Goal: Use online tool/utility: Utilize a website feature to perform a specific function

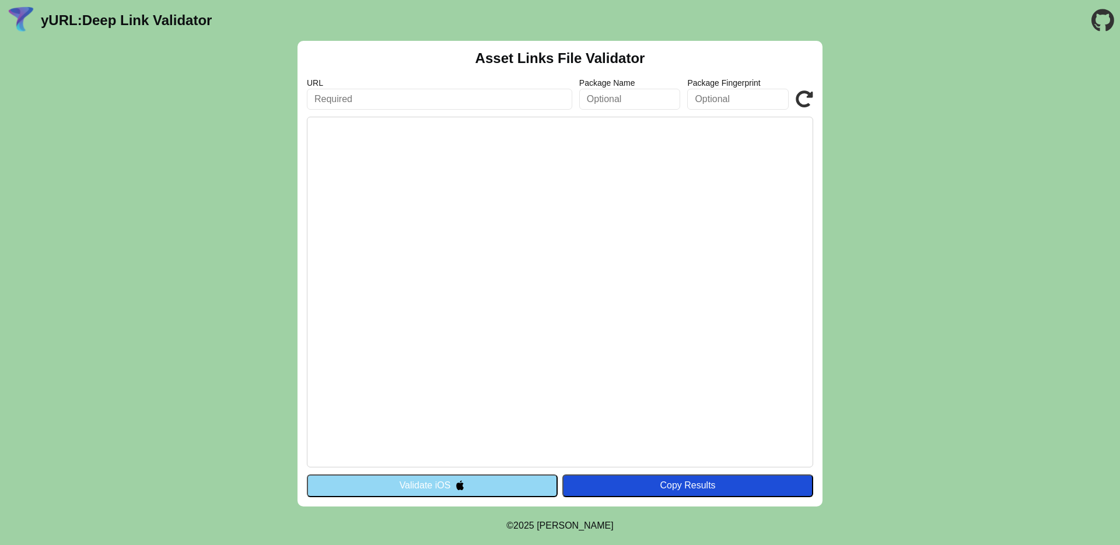
click at [401, 98] on input "text" at bounding box center [439, 99] width 265 height 21
paste input "[URL][DOMAIN_NAME]"
type input "[URL][DOMAIN_NAME]"
click button "Validate" at bounding box center [0, 0] width 0 height 0
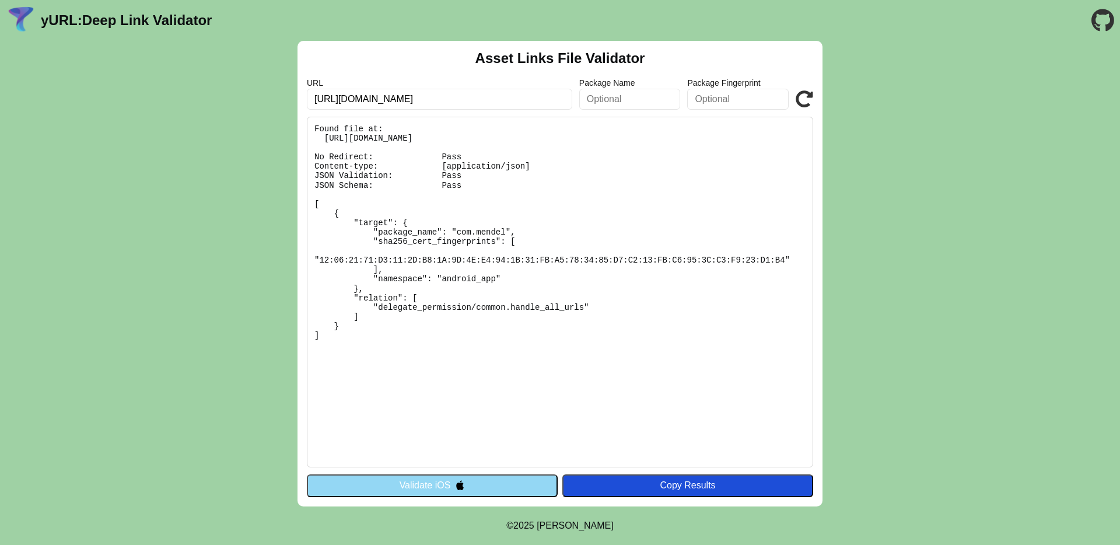
click at [968, 212] on div "Asset Links File Validator URL [URL][DOMAIN_NAME] Package Name Package Fingerpr…" at bounding box center [560, 274] width 1120 height 466
click at [625, 100] on input "text" at bounding box center [630, 99] width 102 height 21
click at [113, 298] on div "Asset Links File Validator URL [URL][DOMAIN_NAME] Package Name Package Fingerpr…" at bounding box center [560, 274] width 1120 height 466
click at [511, 489] on button "Validate iOS" at bounding box center [432, 485] width 251 height 22
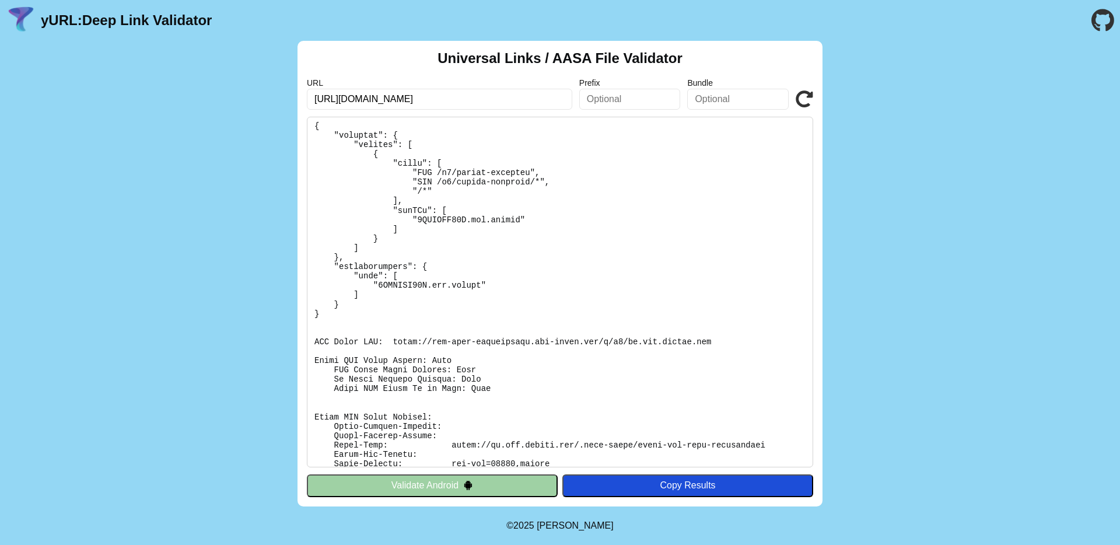
scroll to position [162, 0]
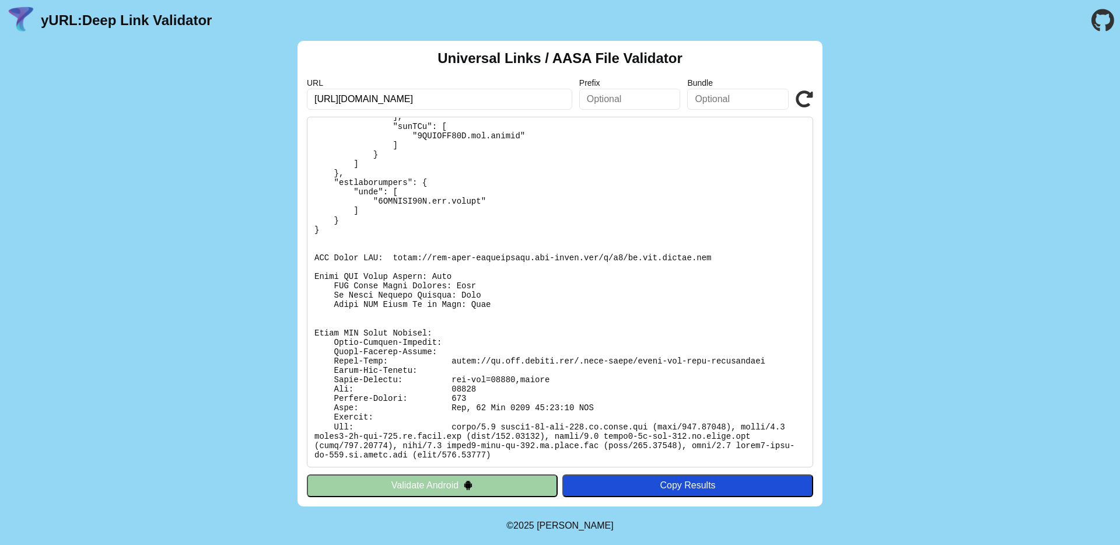
drag, startPoint x: 372, startPoint y: 100, endPoint x: 350, endPoint y: 100, distance: 21.6
click at [350, 100] on input "https://mx.app.mendel.com/.well-known/assetlinks.json" at bounding box center [439, 99] width 265 height 21
drag, startPoint x: 415, startPoint y: 99, endPoint x: 720, endPoint y: 69, distance: 306.6
click at [715, 69] on div "Universal Links / AASA File Validator URL https://cmf.mendel.com/.well-known/as…" at bounding box center [560, 274] width 525 height 466
drag, startPoint x: 529, startPoint y: 99, endPoint x: 427, endPoint y: 104, distance: 101.6
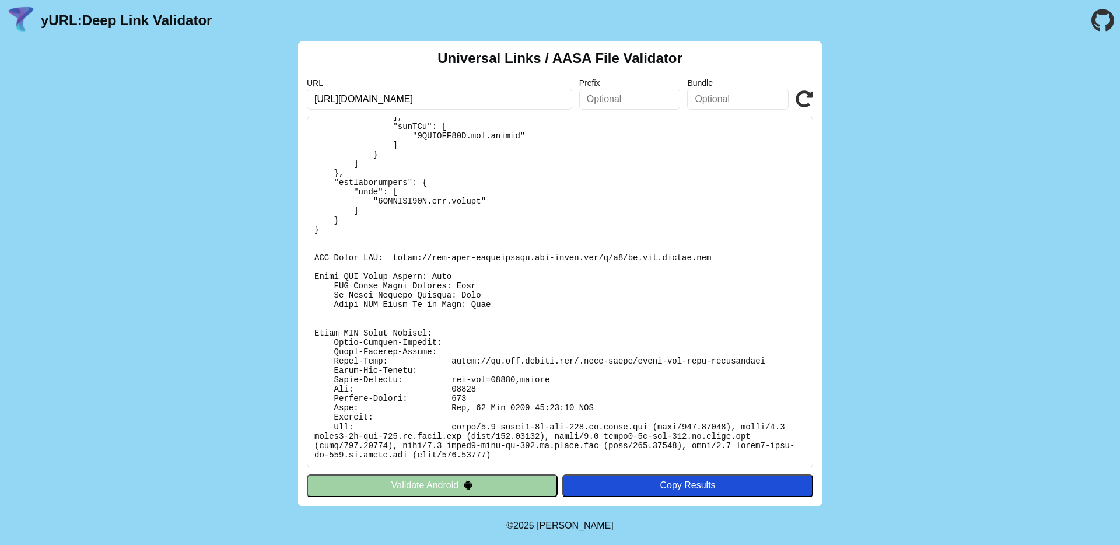
click at [427, 104] on input "https://cmf.mendel.com/.well-known/assetlinks.json" at bounding box center [439, 99] width 265 height 21
type input "https://cmf.mendel.com"
click button "Validate" at bounding box center [0, 0] width 0 height 0
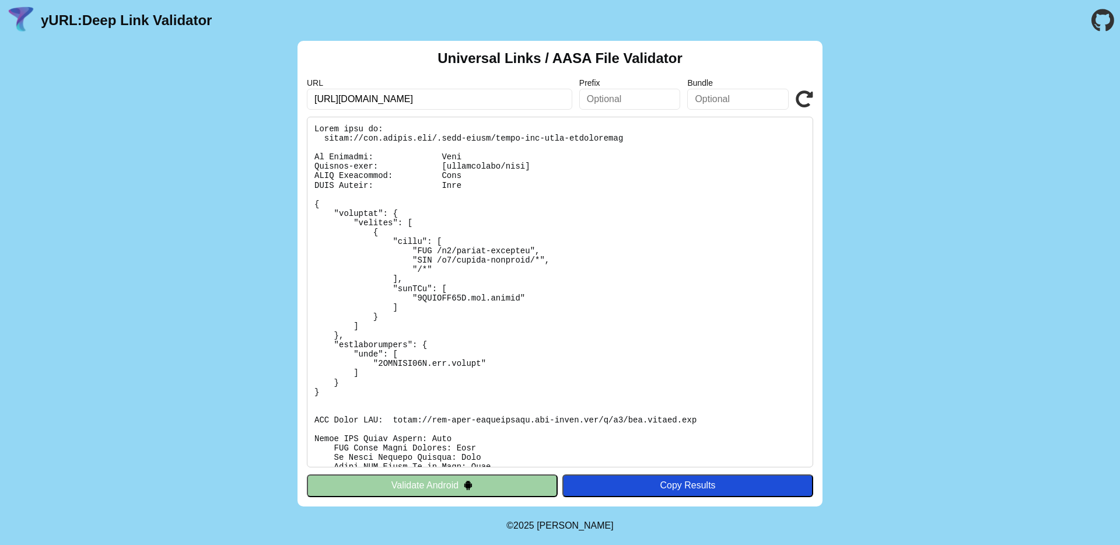
click at [611, 256] on pre at bounding box center [560, 292] width 506 height 351
click at [484, 246] on pre at bounding box center [560, 292] width 506 height 351
click at [347, 100] on input "https://cmf.mendel.com" at bounding box center [439, 99] width 265 height 21
type input "https://mx.app.mendel.com"
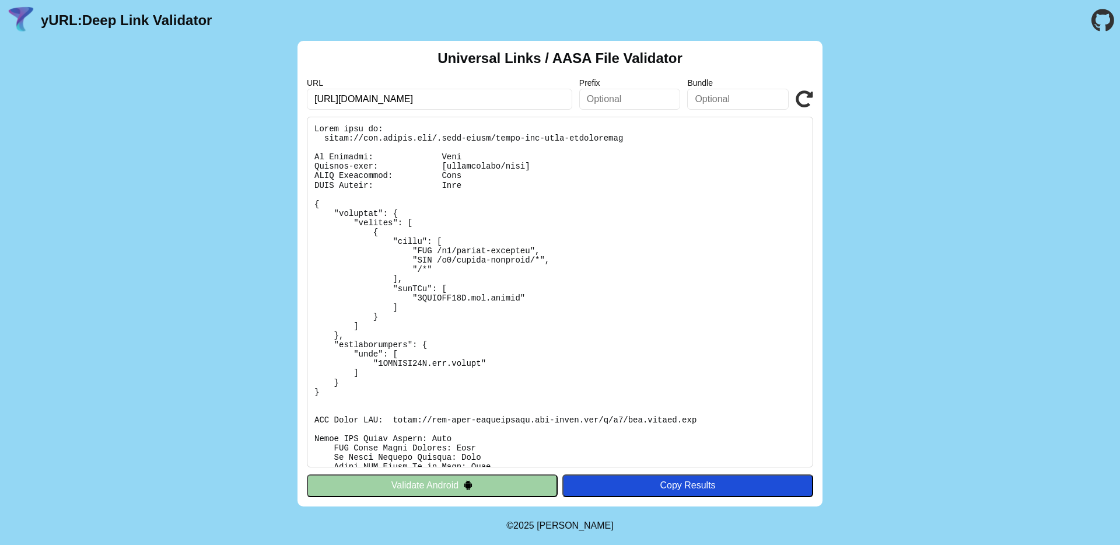
click button "Validate" at bounding box center [0, 0] width 0 height 0
